Goal: Information Seeking & Learning: Find specific fact

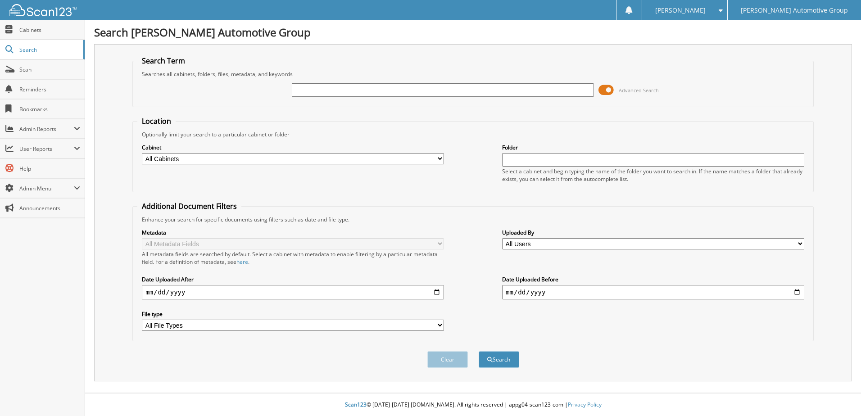
click at [397, 91] on input "text" at bounding box center [443, 90] width 302 height 14
type input "173789"
click at [479, 351] on button "Search" at bounding box center [499, 359] width 41 height 17
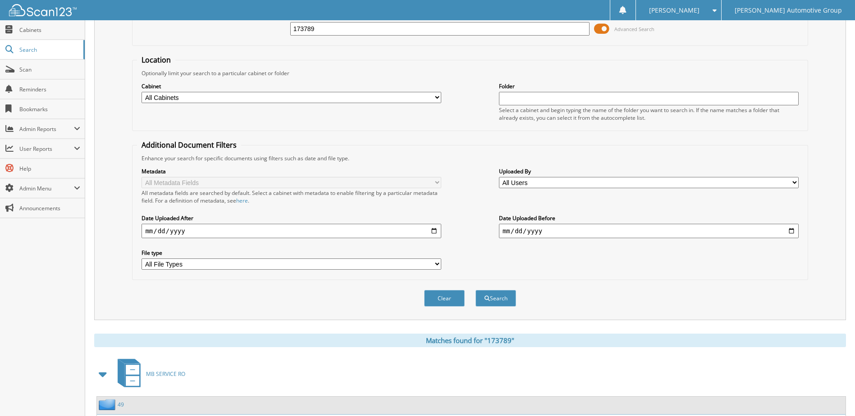
scroll to position [123, 0]
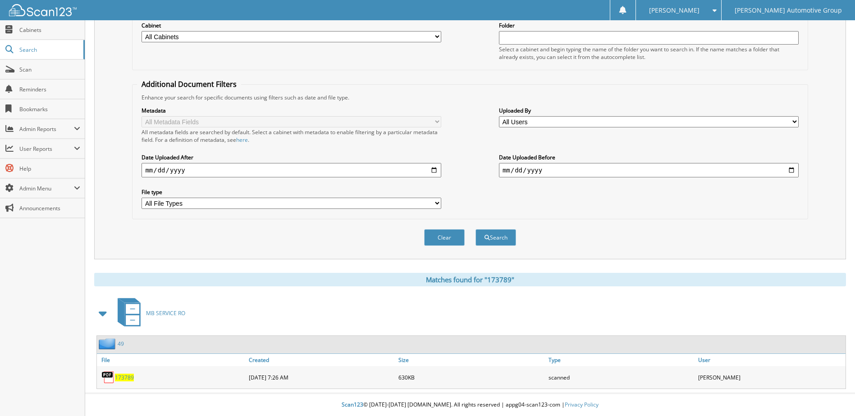
click at [131, 381] on span "173789" at bounding box center [124, 378] width 19 height 8
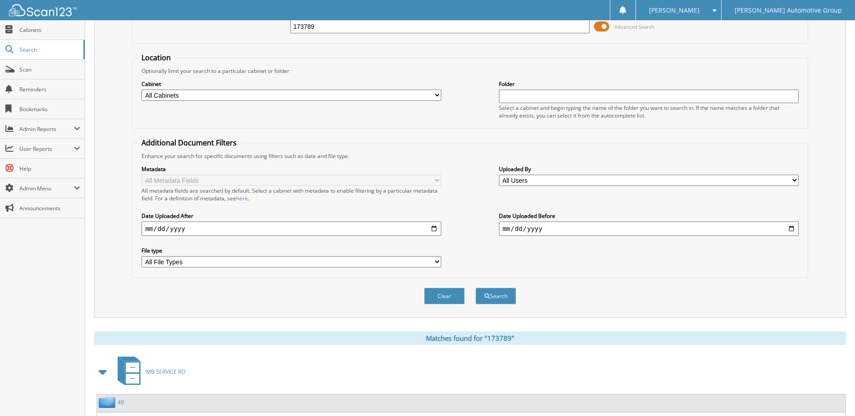
scroll to position [0, 0]
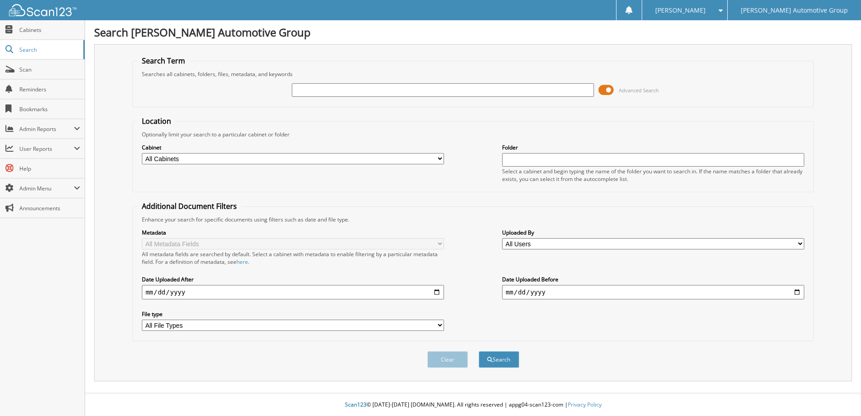
click at [369, 90] on input "text" at bounding box center [443, 90] width 302 height 14
type input "173659"
click at [479, 351] on button "Search" at bounding box center [499, 359] width 41 height 17
